Goal: Task Accomplishment & Management: Use online tool/utility

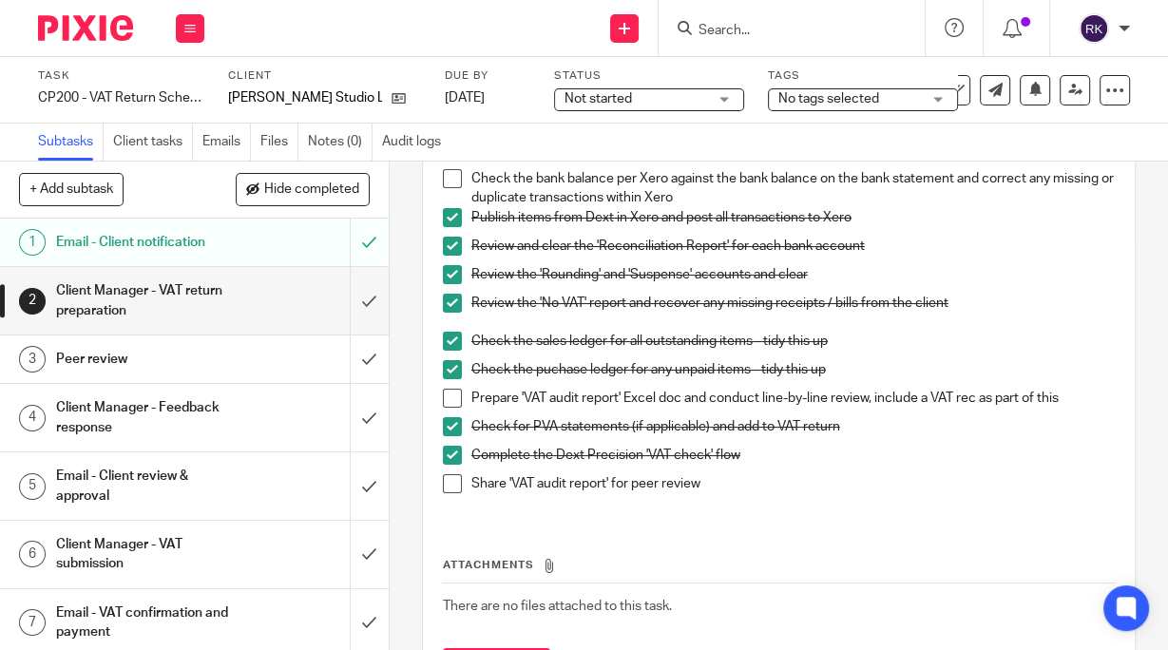
scroll to position [152, 0]
drag, startPoint x: 445, startPoint y: 398, endPoint x: 459, endPoint y: 420, distance: 26.1
click at [445, 400] on span at bounding box center [452, 397] width 19 height 19
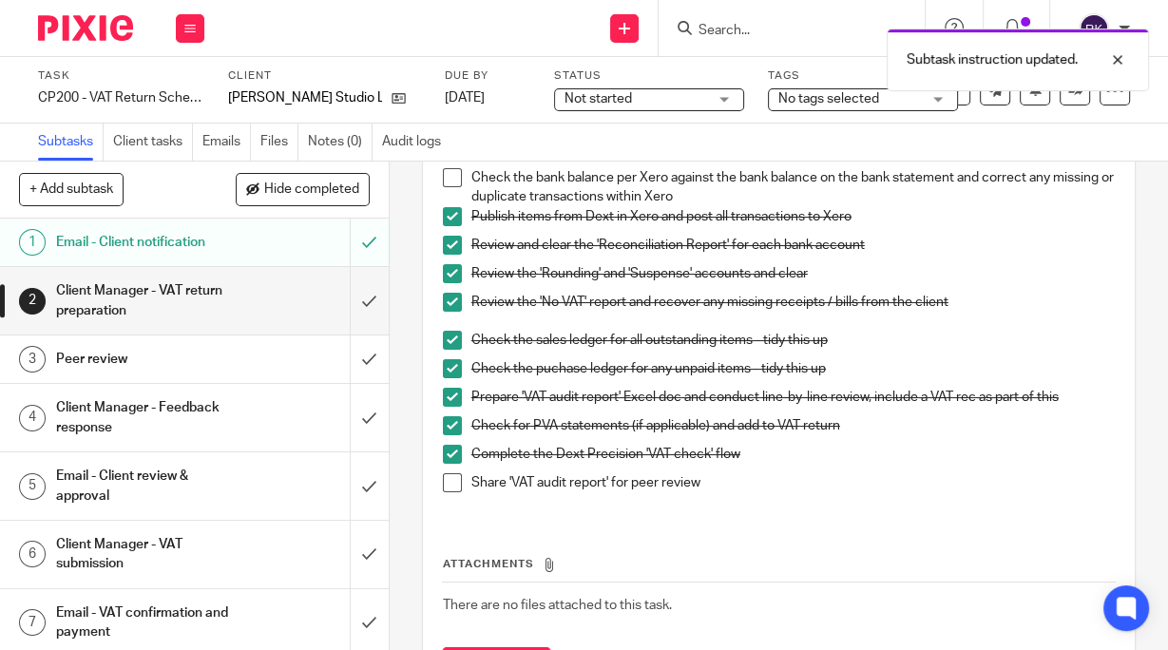
click at [449, 487] on span at bounding box center [452, 482] width 19 height 19
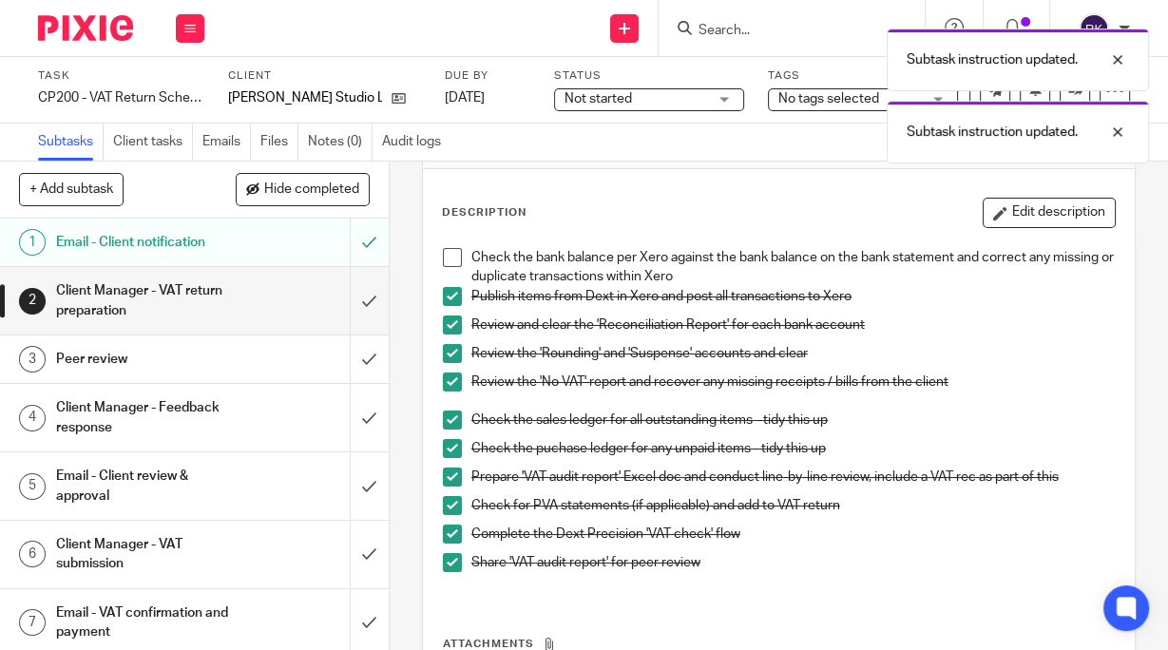
scroll to position [0, 0]
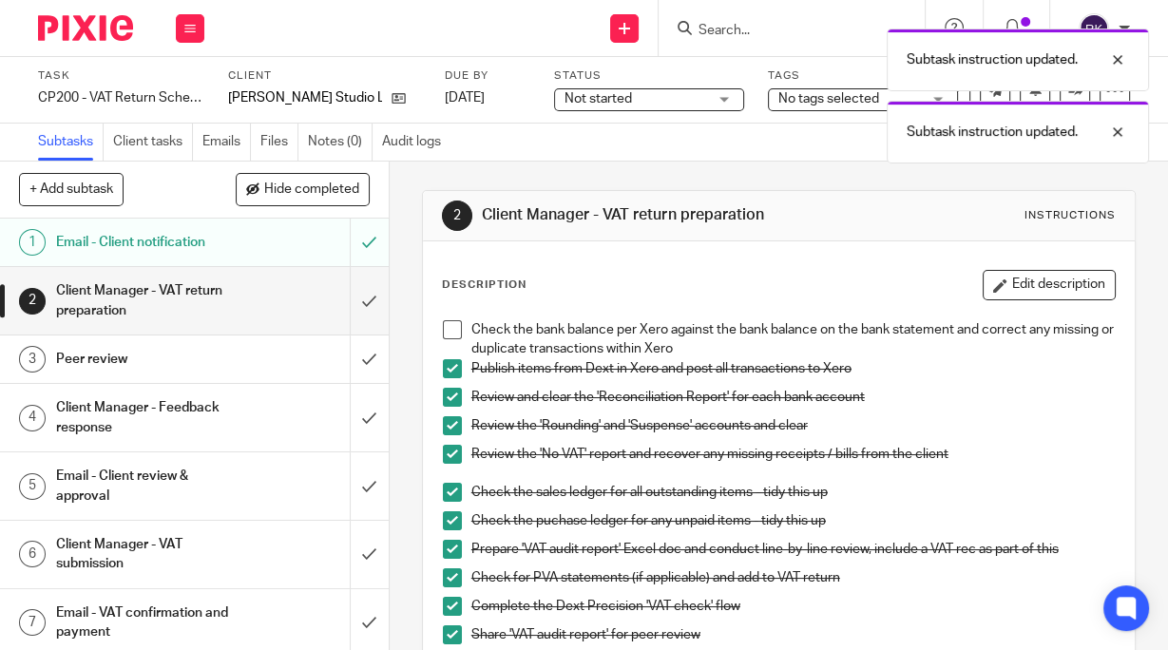
click at [449, 333] on span at bounding box center [452, 329] width 19 height 19
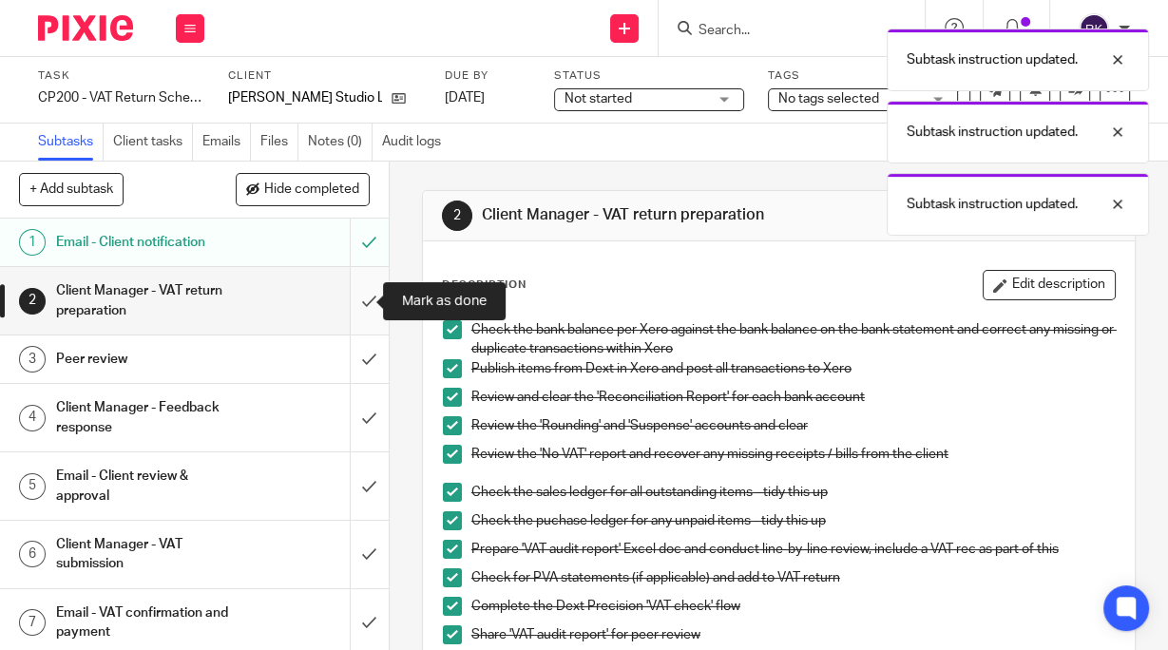
click at [354, 295] on input "submit" at bounding box center [194, 300] width 389 height 67
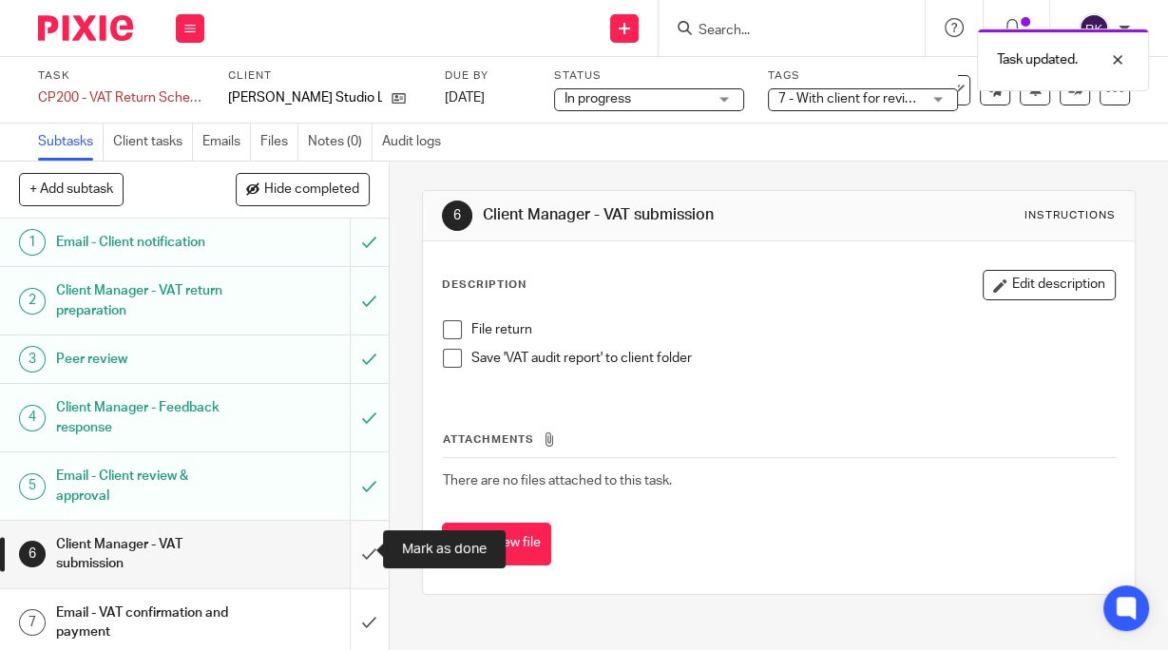
scroll to position [5, 0]
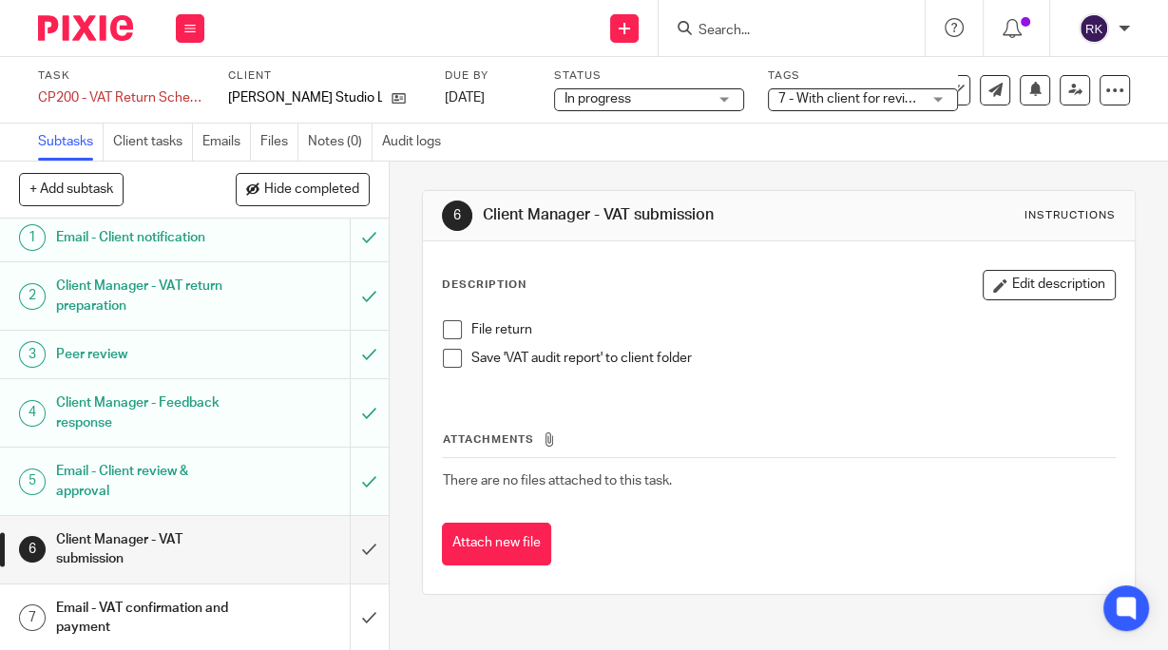
click at [443, 327] on span at bounding box center [452, 329] width 19 height 19
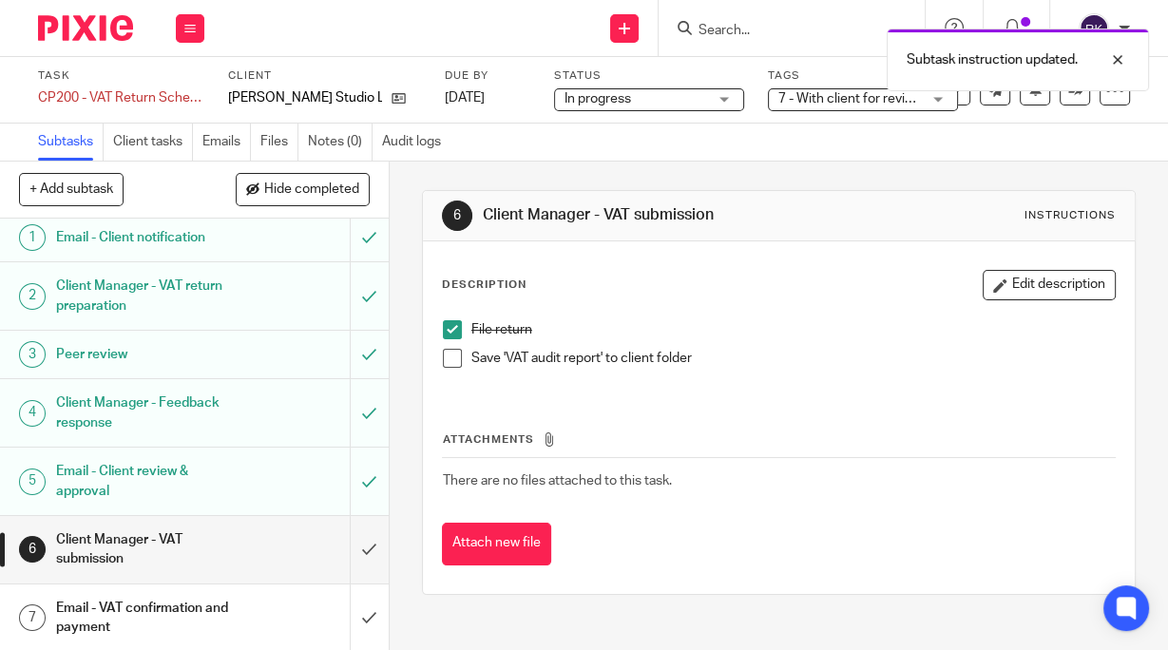
click at [450, 361] on span at bounding box center [452, 358] width 19 height 19
click at [354, 546] on input "submit" at bounding box center [194, 549] width 389 height 67
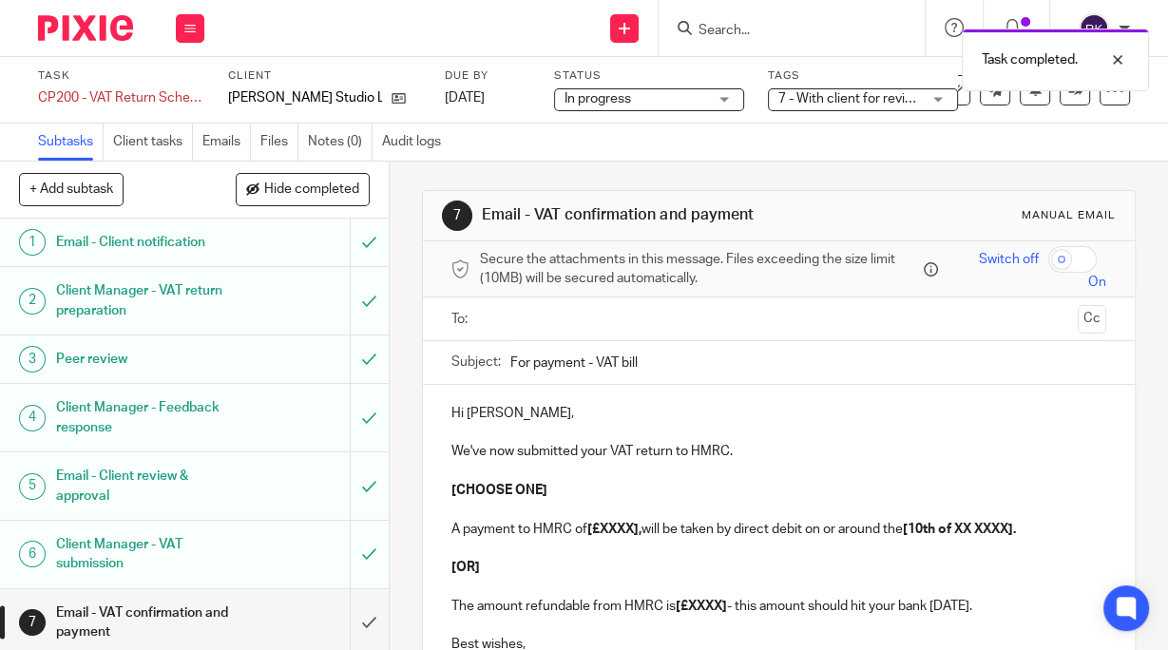
click at [650, 312] on input "text" at bounding box center [778, 319] width 583 height 22
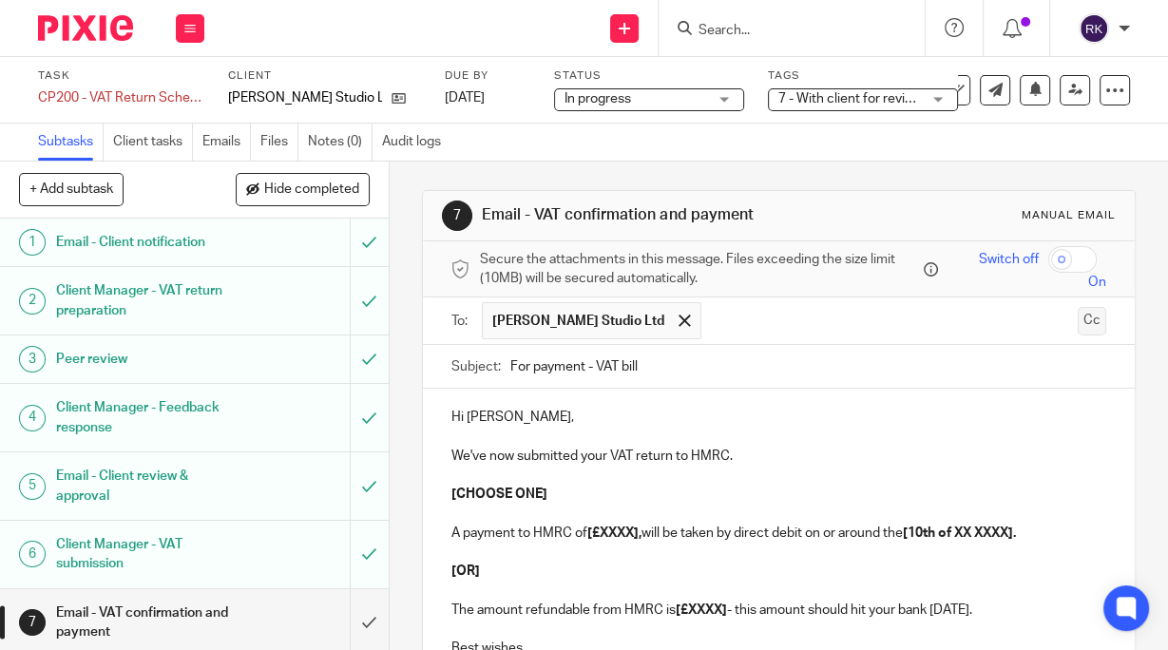
click at [1078, 319] on button "Cc" at bounding box center [1092, 321] width 29 height 29
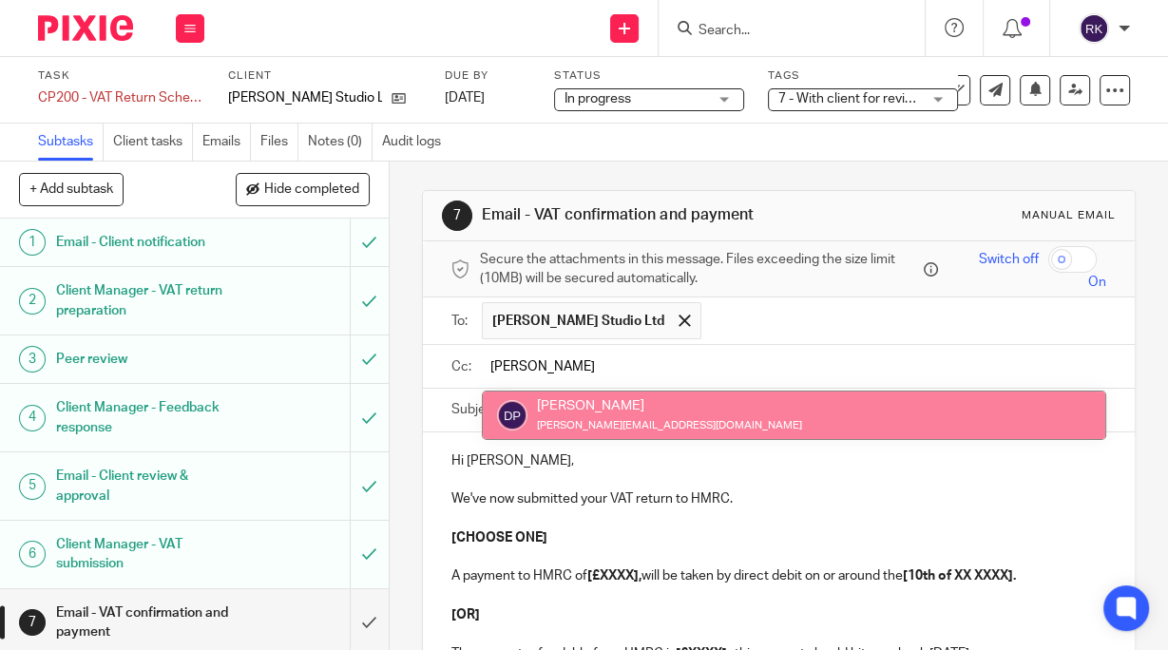
type input "[PERSON_NAME]"
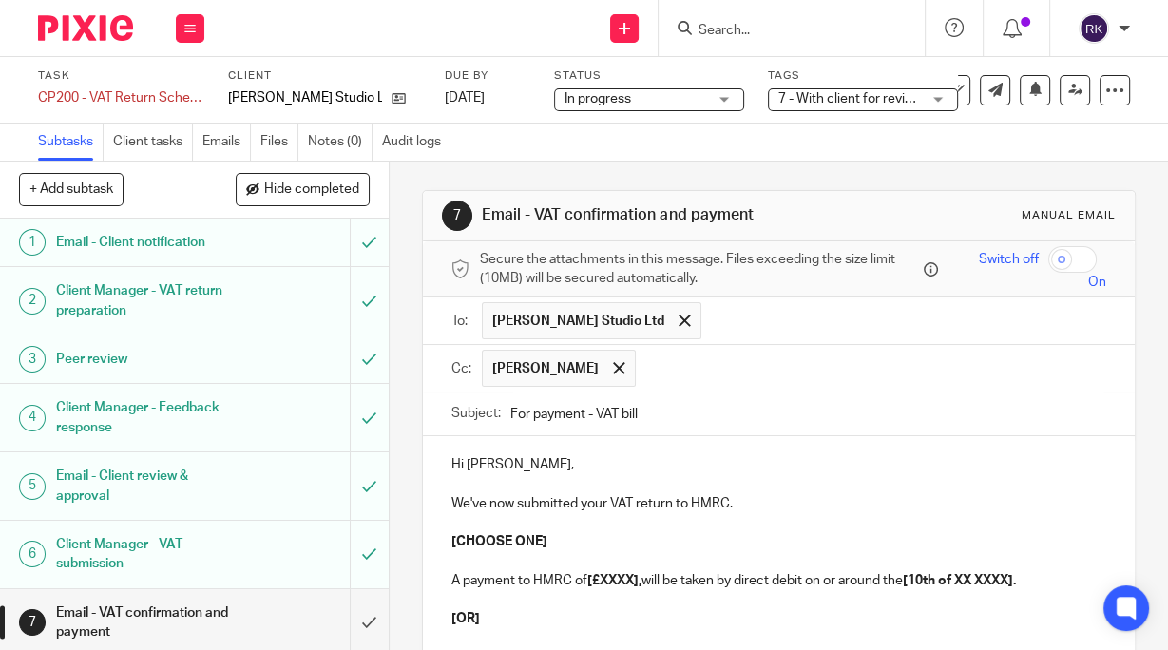
click at [645, 373] on input "text" at bounding box center [871, 368] width 452 height 37
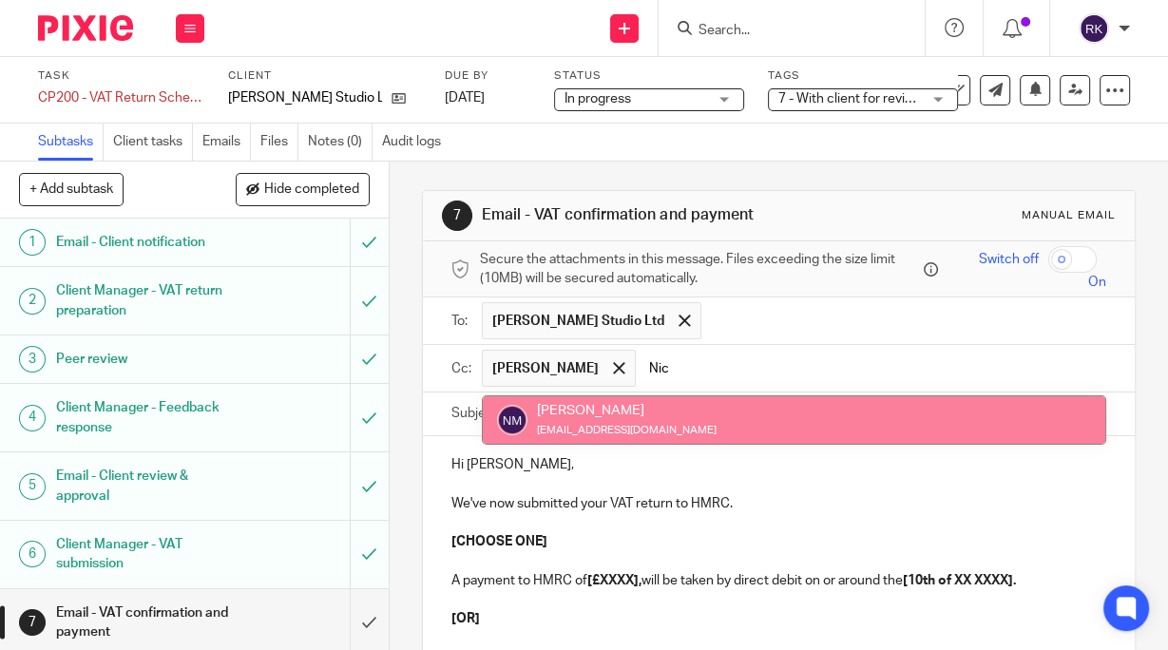
type input "Nic"
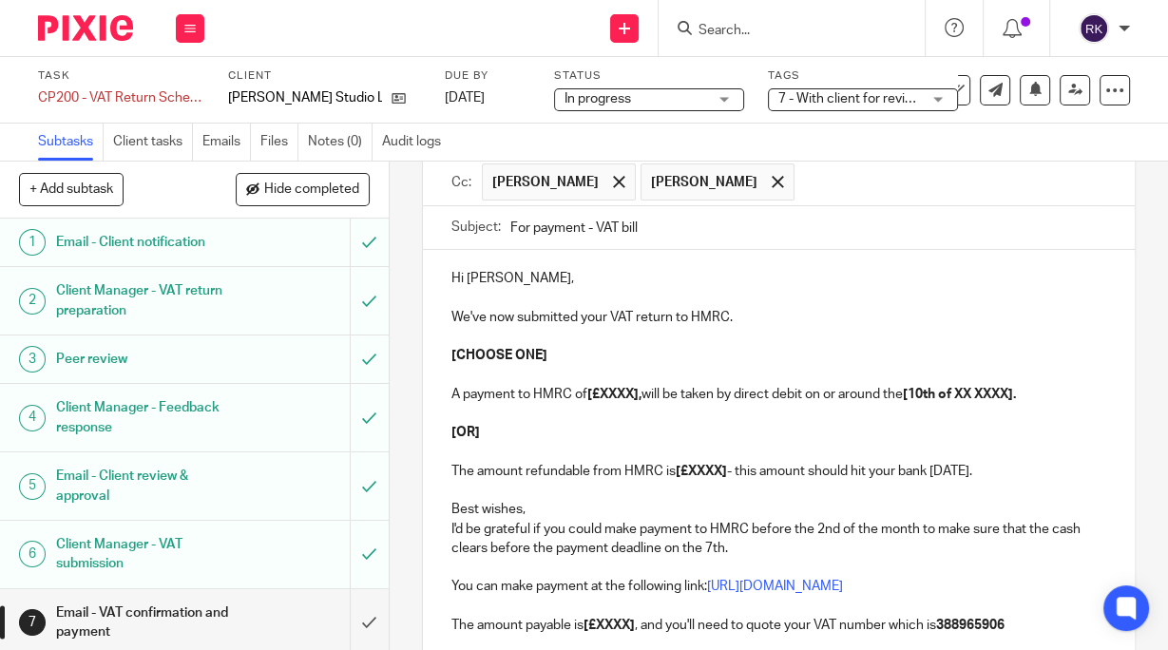
scroll to position [228, 0]
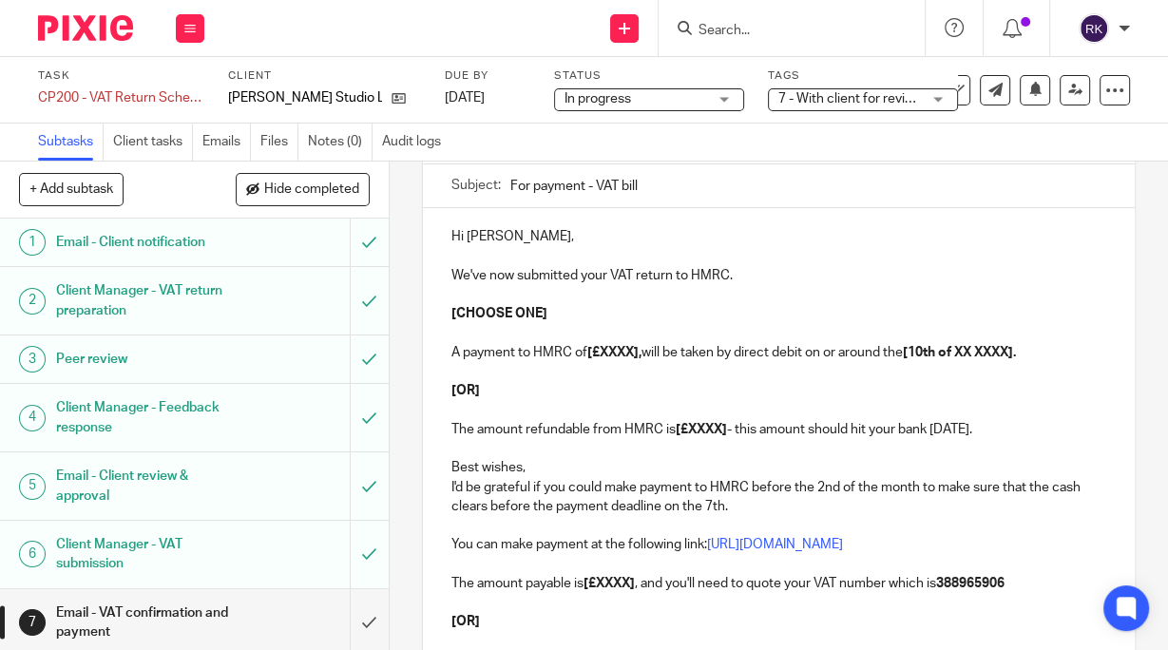
click at [600, 350] on strong "[£XXXX]," at bounding box center [614, 352] width 54 height 13
drag, startPoint x: 599, startPoint y: 350, endPoint x: 633, endPoint y: 350, distance: 34.2
click at [633, 350] on strong "[£XXXX]," at bounding box center [614, 352] width 54 height 13
paste div
click at [589, 347] on strong "[£2,087.03," at bounding box center [620, 352] width 67 height 13
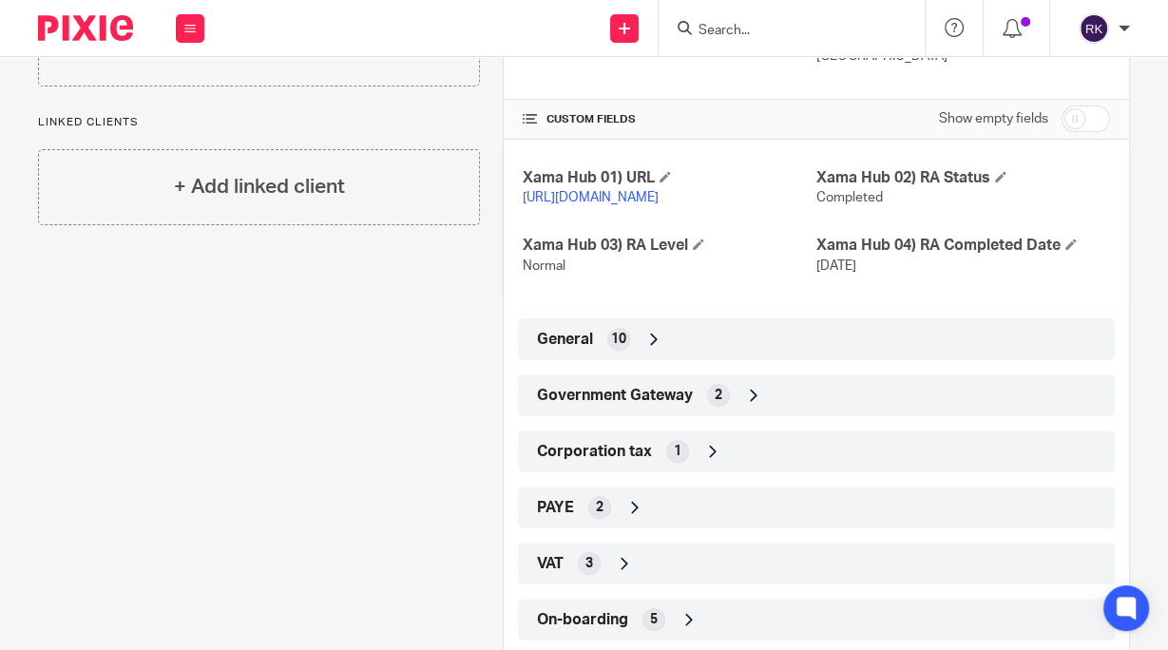
scroll to position [454, 0]
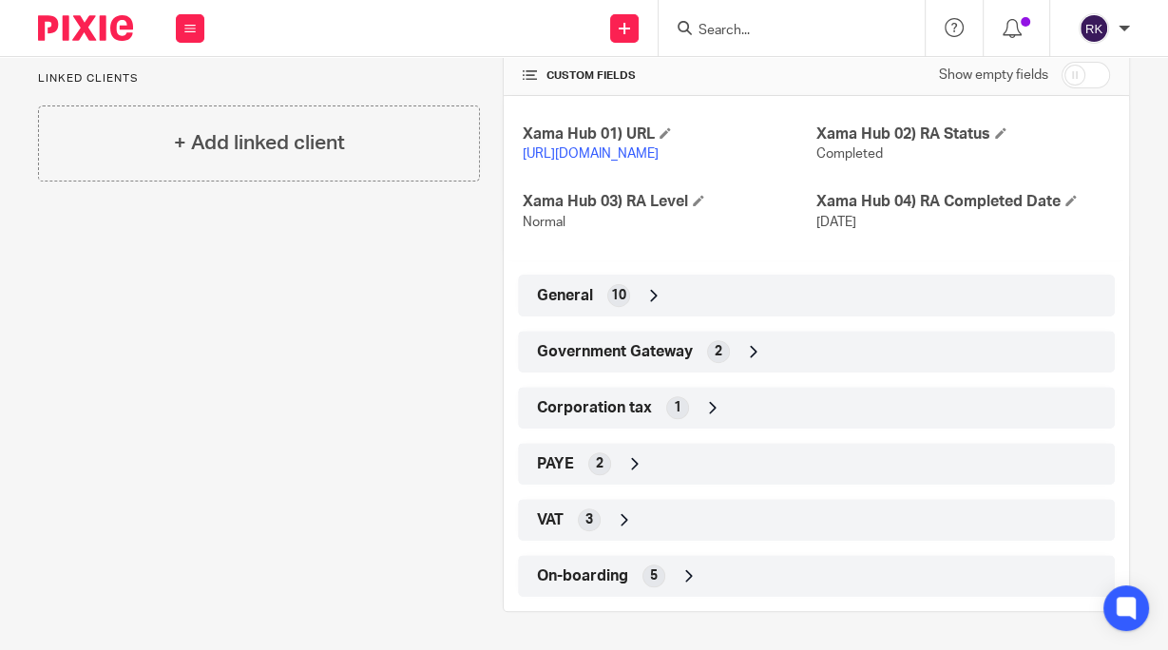
click at [666, 345] on span "Government Gateway" at bounding box center [615, 352] width 156 height 20
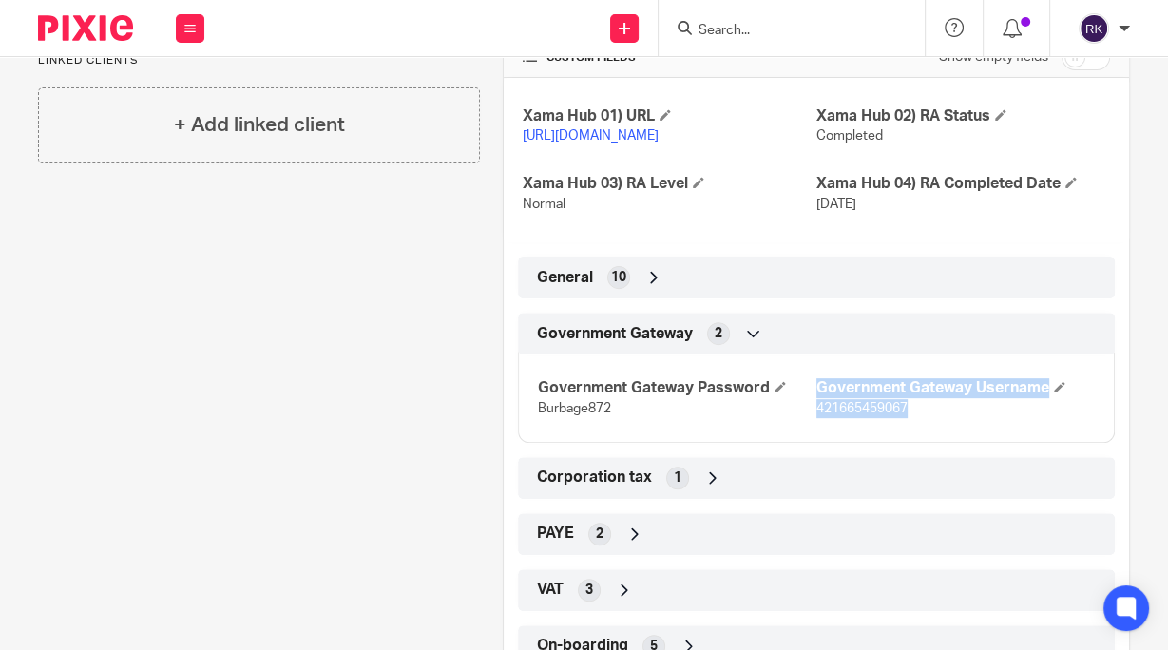
drag, startPoint x: 912, startPoint y: 431, endPoint x: 806, endPoint y: 428, distance: 106.5
click at [806, 428] on div "Government Gateway Password Burbage872 Government Gateway Username 421665459067" at bounding box center [816, 391] width 597 height 103
click at [810, 442] on div "Government Gateway Password Burbage872 Government Gateway Username 421665459067" at bounding box center [816, 391] width 597 height 103
drag, startPoint x: 920, startPoint y: 419, endPoint x: 811, endPoint y: 422, distance: 109.3
click at [816, 418] on p "421665459067" at bounding box center [955, 408] width 278 height 19
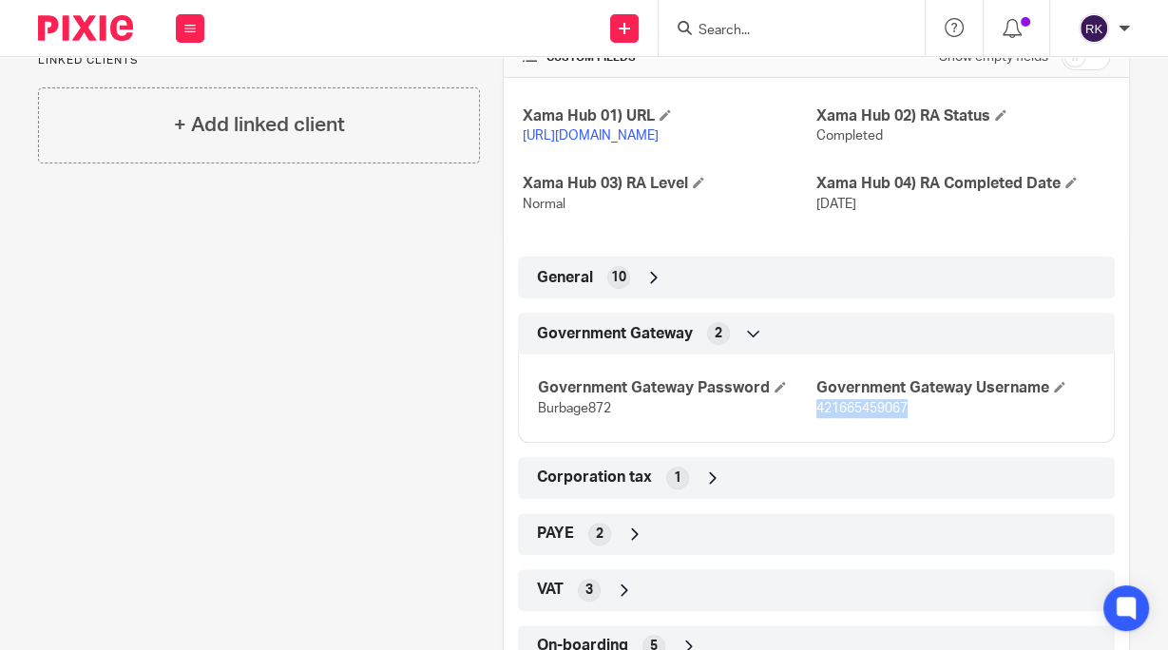
copy span "421665459067"
drag, startPoint x: 606, startPoint y: 610, endPoint x: 626, endPoint y: 540, distance: 73.1
click at [607, 602] on div "VAT 3" at bounding box center [816, 590] width 568 height 32
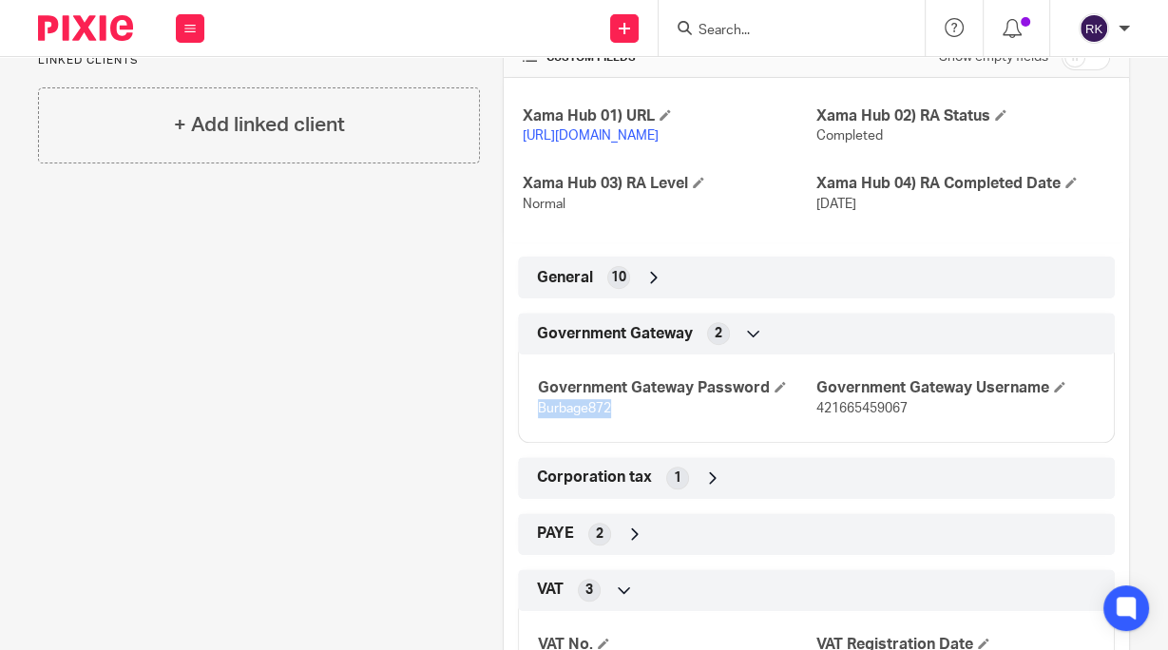
drag, startPoint x: 596, startPoint y: 430, endPoint x: 531, endPoint y: 424, distance: 64.9
click at [531, 424] on div "Government Gateway Password Burbage872 Government Gateway Username 421665459067" at bounding box center [816, 391] width 597 height 103
copy span "Burbage872"
